Goal: Task Accomplishment & Management: Manage account settings

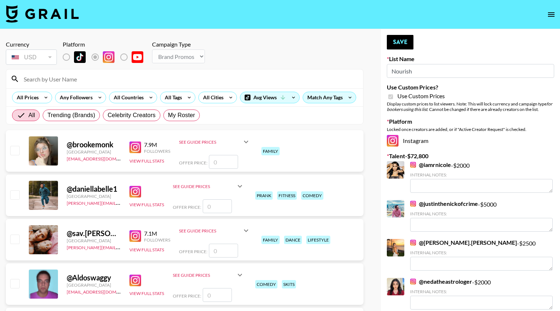
select select "Brand"
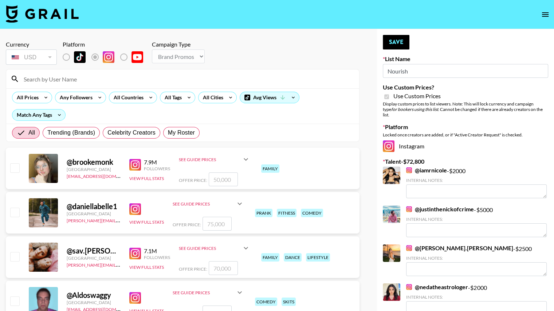
click at [57, 81] on input at bounding box center [187, 79] width 336 height 12
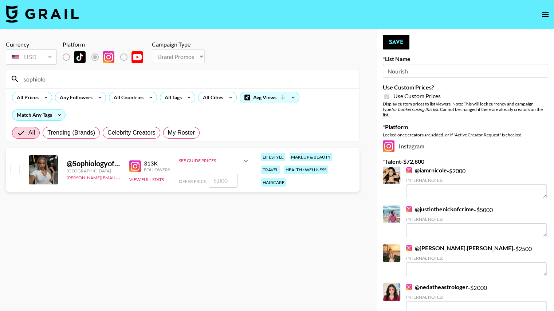
type input "sophiolo"
click at [221, 182] on input "number" at bounding box center [223, 181] width 29 height 14
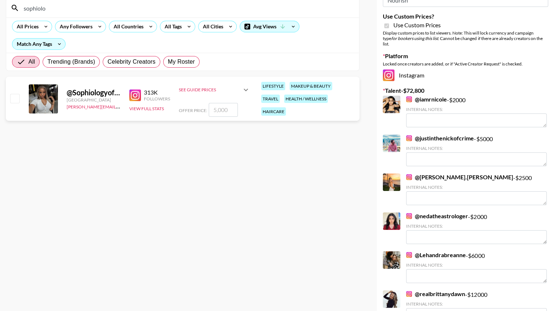
scroll to position [70, 0]
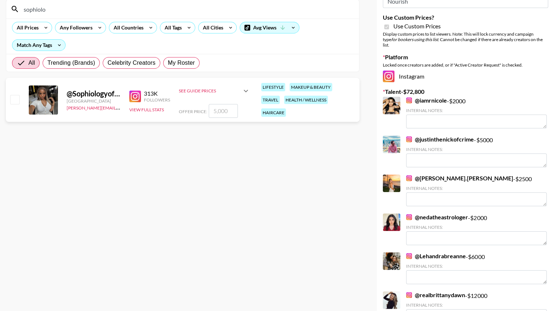
click at [446, 292] on link "@ realbrittanydawn" at bounding box center [435, 295] width 59 height 7
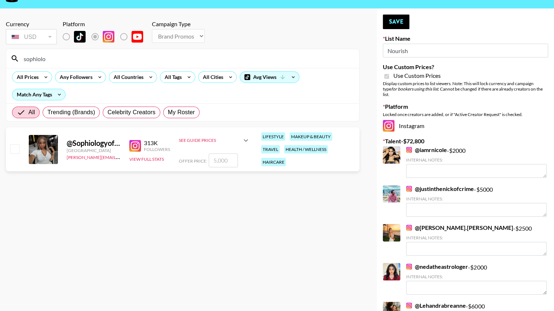
scroll to position [0, 0]
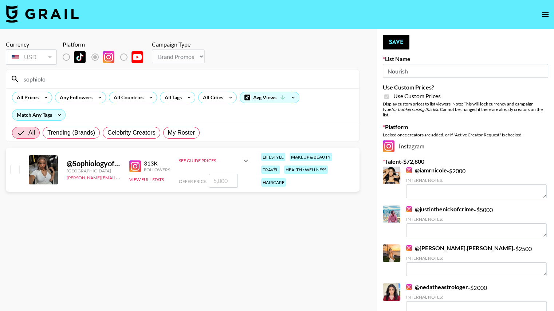
click at [223, 180] on input "number" at bounding box center [223, 181] width 29 height 14
checkbox input "true"
type input "12000"
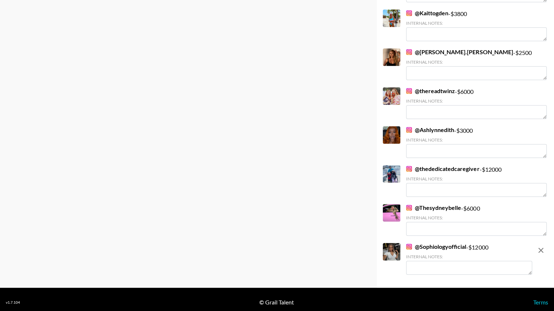
scroll to position [430, 0]
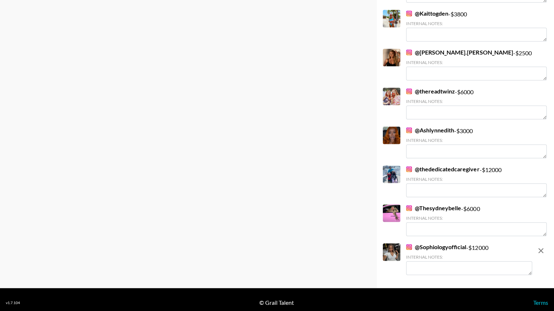
click at [451, 166] on link "@ thededicatedcaregiver" at bounding box center [442, 169] width 73 height 7
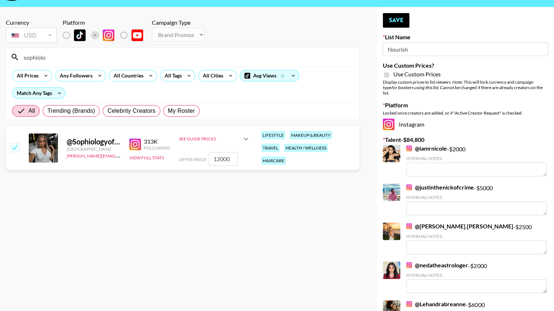
scroll to position [0, 0]
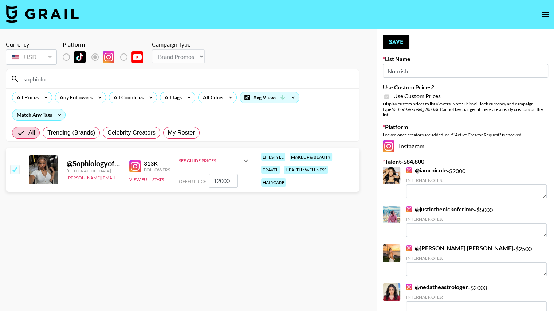
click at [141, 75] on input "sophiolo" at bounding box center [187, 79] width 336 height 12
type input "s"
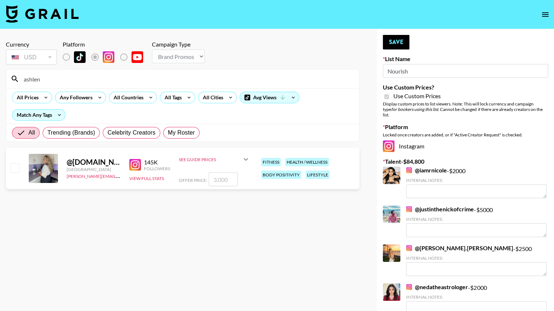
type input "ashlen"
click at [218, 179] on input "number" at bounding box center [223, 180] width 29 height 14
checkbox input "true"
type input "8000"
click at [92, 76] on input "ashlen" at bounding box center [187, 79] width 336 height 12
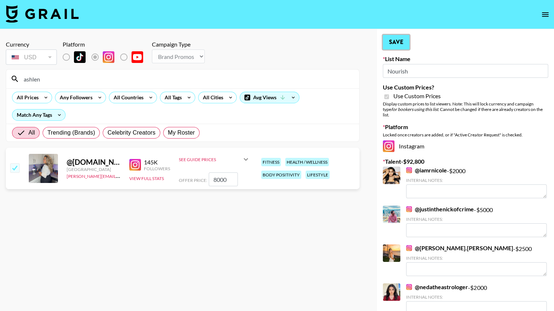
click at [399, 43] on button "Save" at bounding box center [396, 42] width 27 height 15
